Goal: Task Accomplishment & Management: Manage account settings

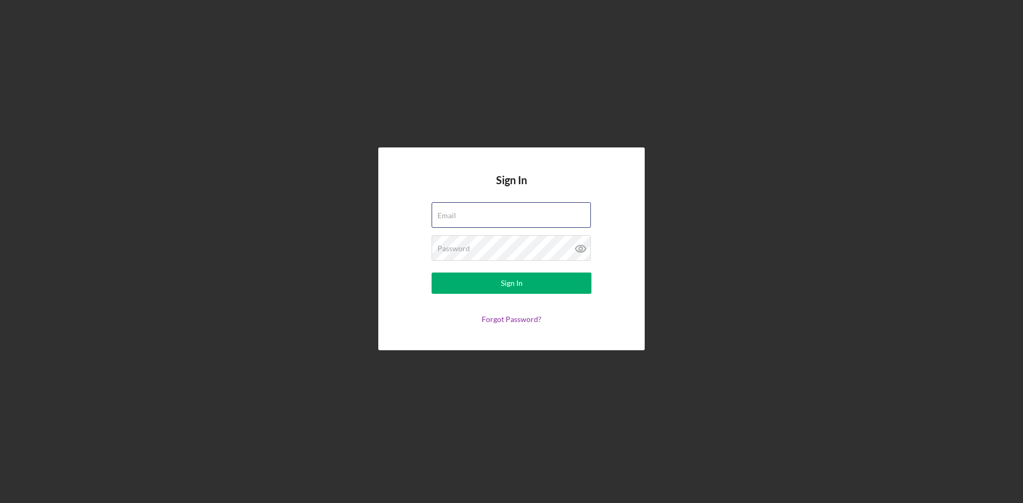
type input "[PERSON_NAME][EMAIL_ADDRESS][DOMAIN_NAME]"
click at [827, 188] on div "Sign In Email [PERSON_NAME][EMAIL_ADDRESS][DOMAIN_NAME] Password Sign In Forgot…" at bounding box center [511, 249] width 1012 height 498
click at [541, 291] on button "Sign In" at bounding box center [512, 283] width 160 height 21
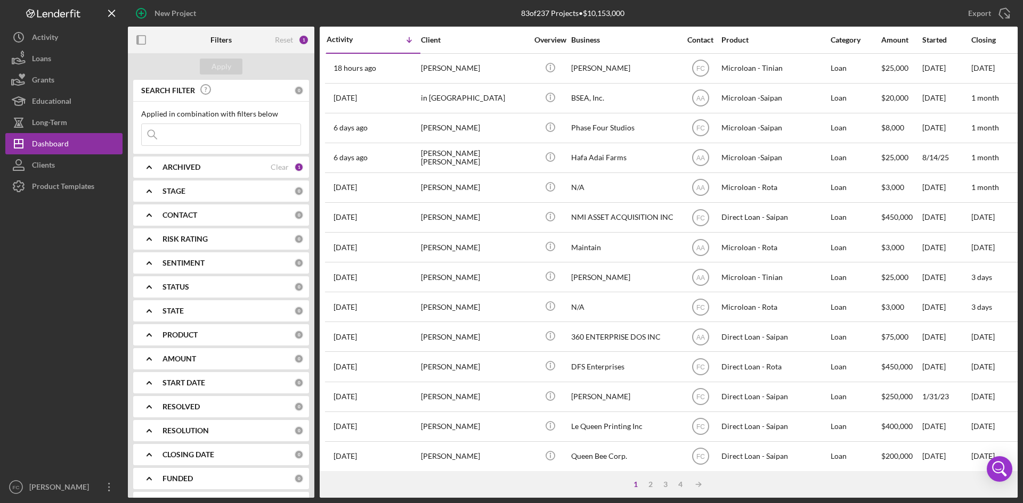
click at [249, 173] on div "ARCHIVED Clear 1" at bounding box center [232, 167] width 141 height 21
click at [937, 42] on div "Started" at bounding box center [946, 40] width 48 height 9
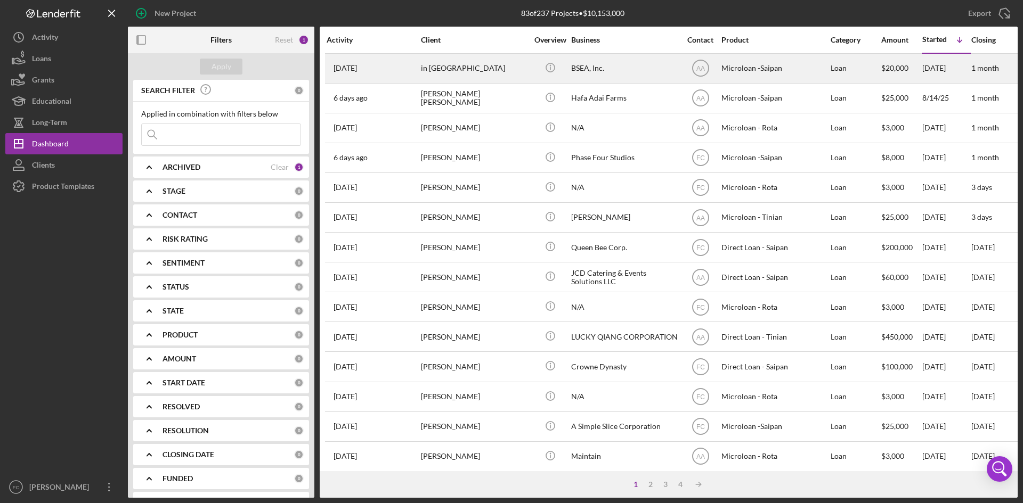
click at [484, 62] on div "in [GEOGRAPHIC_DATA]" at bounding box center [474, 68] width 107 height 28
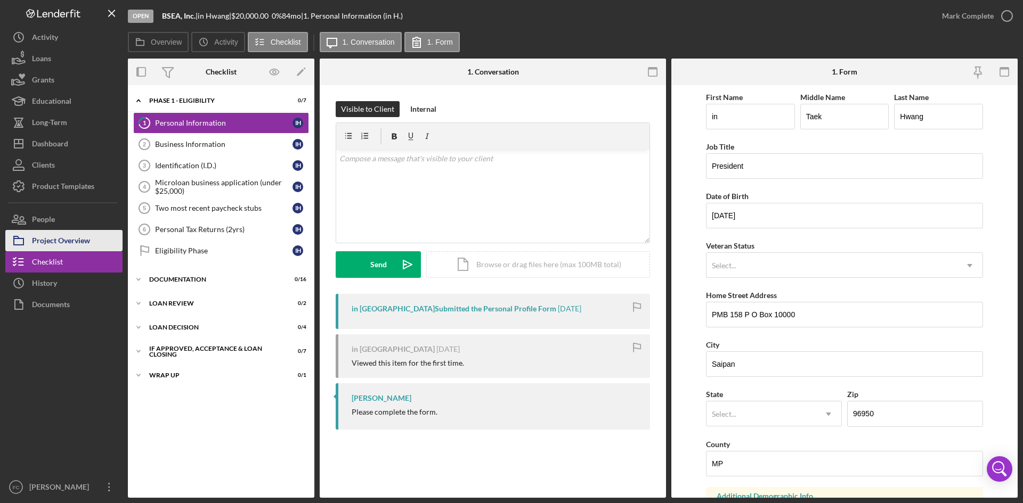
click at [71, 237] on div "Project Overview" at bounding box center [61, 242] width 58 height 24
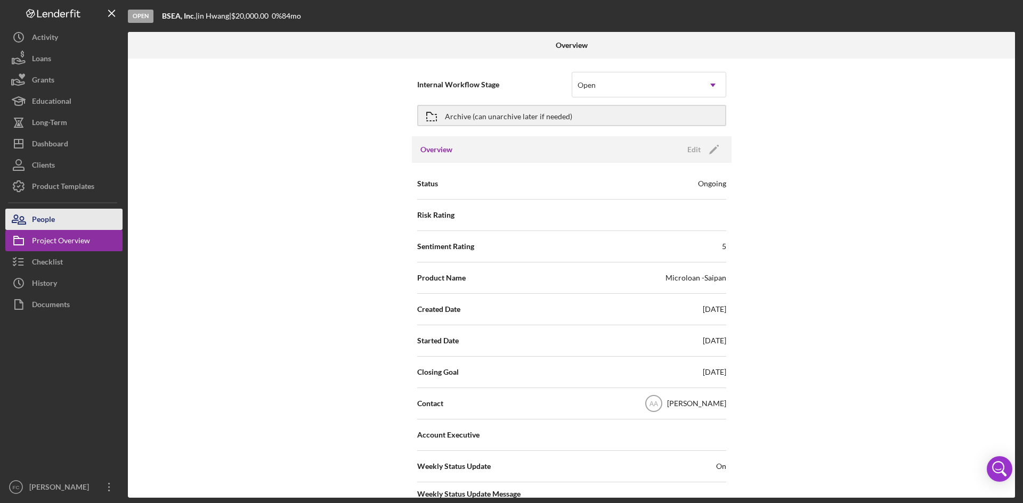
click at [71, 222] on button "People" at bounding box center [63, 219] width 117 height 21
